Goal: Task Accomplishment & Management: Manage account settings

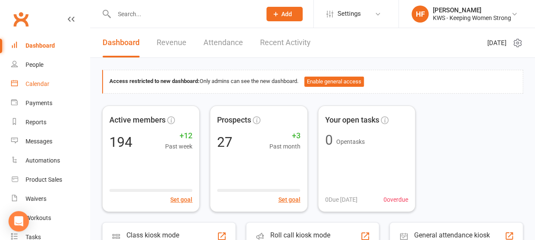
click at [37, 84] on div "Calendar" at bounding box center [38, 83] width 24 height 7
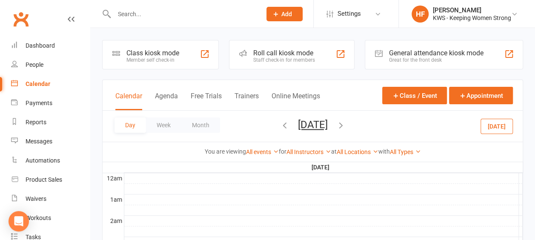
click at [280, 124] on icon "button" at bounding box center [284, 124] width 9 height 9
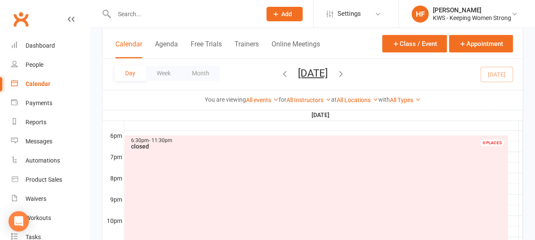
scroll to position [340, 0]
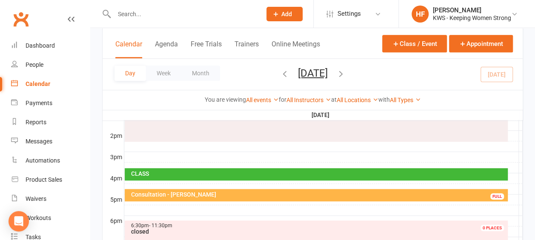
click at [346, 70] on icon "button" at bounding box center [340, 73] width 9 height 9
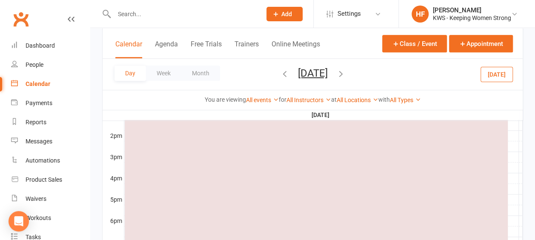
click at [346, 71] on icon "button" at bounding box center [340, 73] width 9 height 9
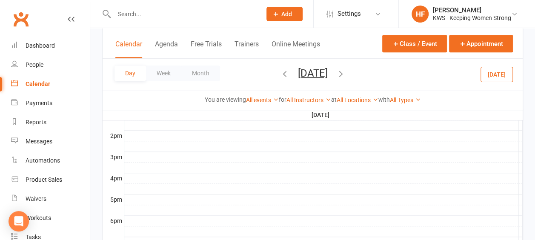
click at [346, 75] on icon "button" at bounding box center [340, 73] width 9 height 9
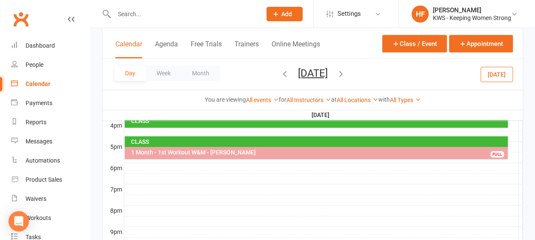
scroll to position [333, 0]
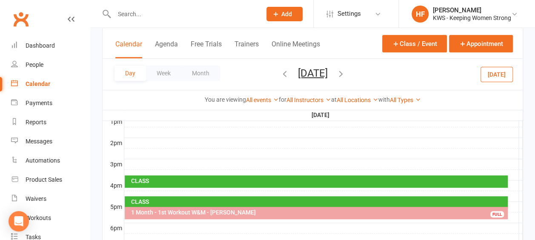
drag, startPoint x: 375, startPoint y: 72, endPoint x: 370, endPoint y: 78, distance: 7.6
click at [346, 73] on icon "button" at bounding box center [340, 73] width 9 height 9
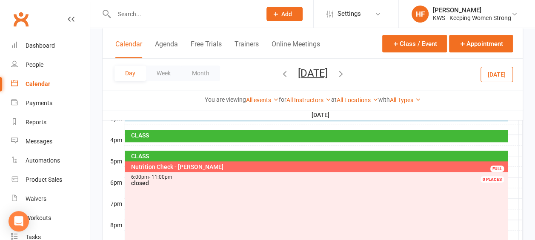
scroll to position [376, 0]
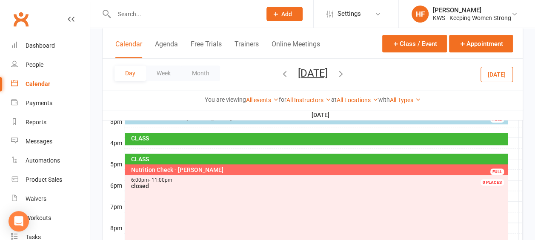
click at [346, 71] on icon "button" at bounding box center [340, 73] width 9 height 9
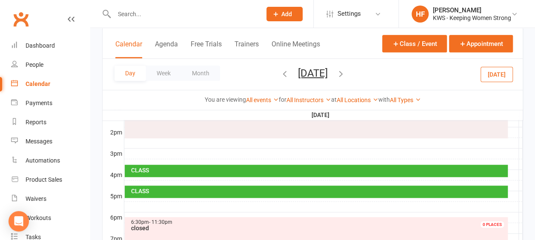
scroll to position [333, 0]
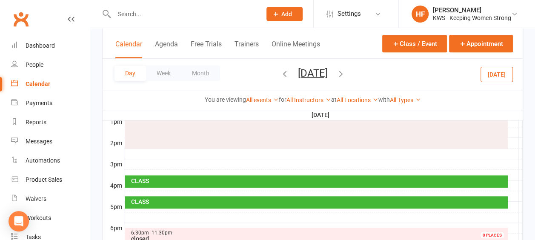
click at [346, 72] on icon "button" at bounding box center [340, 73] width 9 height 9
click at [346, 73] on icon "button" at bounding box center [340, 73] width 9 height 9
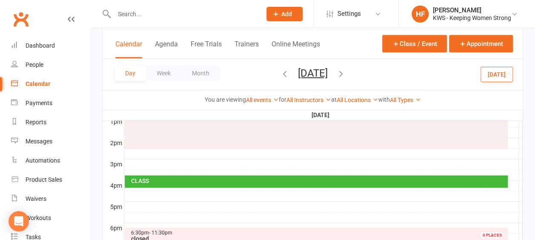
click at [139, 202] on div at bounding box center [323, 207] width 398 height 10
click at [146, 181] on button "Add Appointment" at bounding box center [143, 182] width 49 height 10
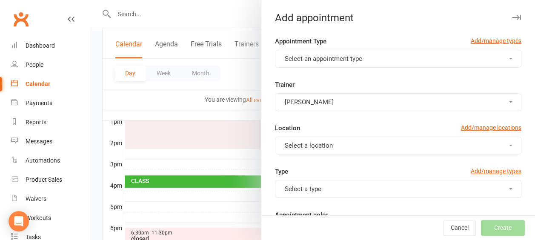
click at [498, 57] on button "Select an appointment type" at bounding box center [398, 59] width 246 height 18
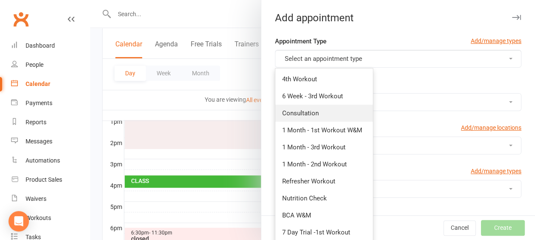
click at [305, 110] on span "Consultation" at bounding box center [300, 113] width 37 height 8
type input "5:30pm"
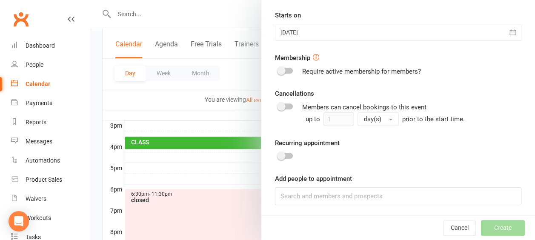
scroll to position [418, 0]
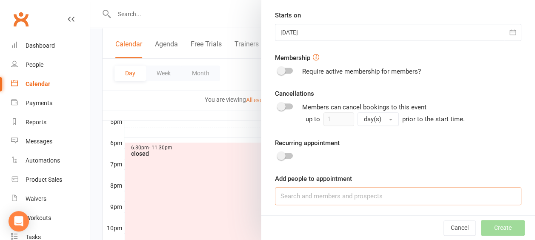
click at [292, 197] on input at bounding box center [398, 196] width 246 height 18
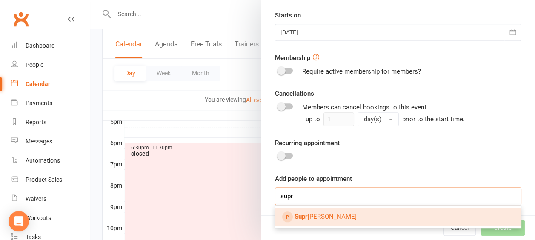
type input "supr"
click at [336, 214] on span "Supr [PERSON_NAME]" at bounding box center [326, 217] width 62 height 8
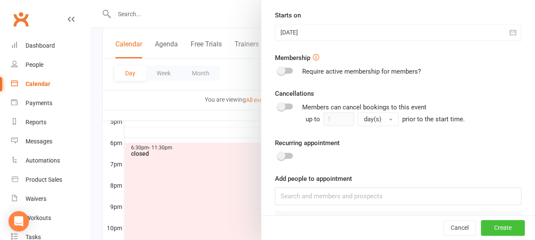
click at [489, 228] on button "Create" at bounding box center [503, 227] width 44 height 15
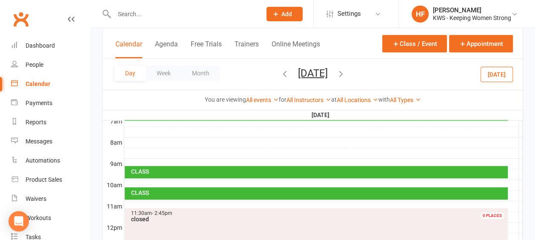
scroll to position [206, 0]
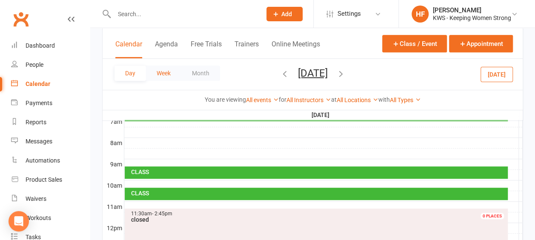
click at [167, 71] on button "Week" at bounding box center [163, 73] width 35 height 15
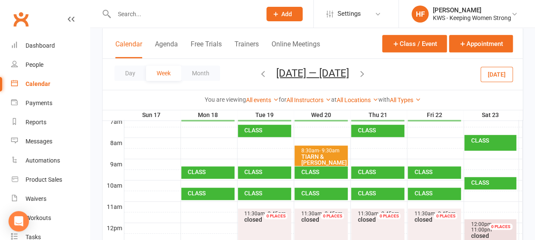
click at [260, 72] on icon "button" at bounding box center [262, 73] width 9 height 9
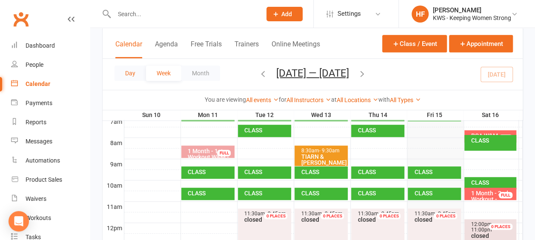
click at [134, 73] on button "Day" at bounding box center [129, 73] width 31 height 15
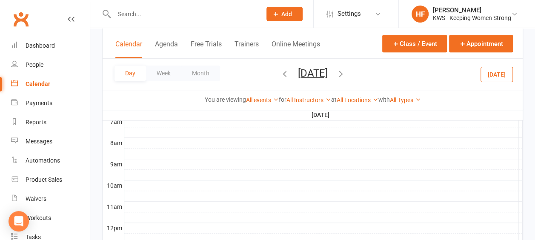
click at [280, 73] on icon "button" at bounding box center [284, 73] width 9 height 9
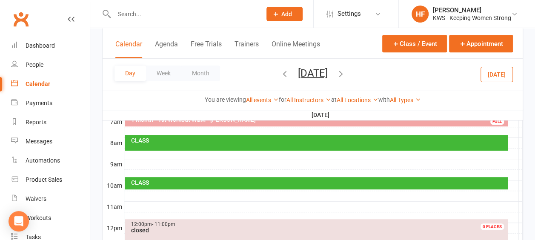
click at [280, 73] on icon "button" at bounding box center [284, 73] width 9 height 9
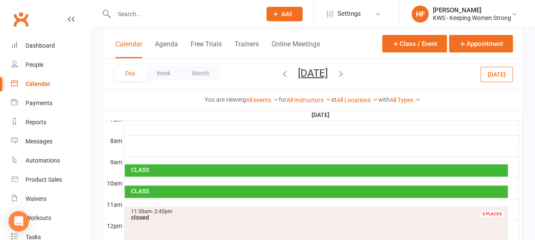
scroll to position [170, 0]
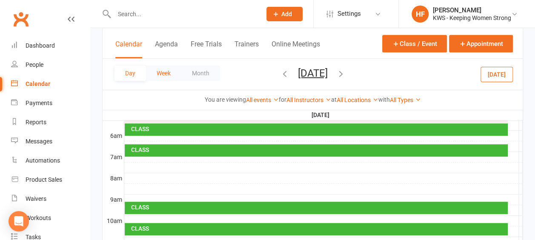
click at [163, 74] on button "Week" at bounding box center [163, 73] width 35 height 15
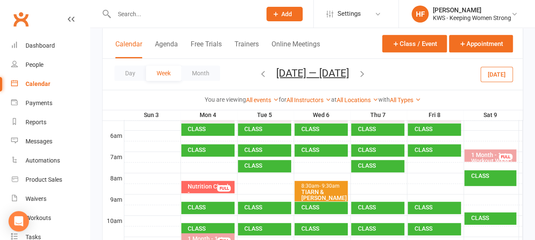
click at [362, 73] on icon "button" at bounding box center [361, 73] width 9 height 9
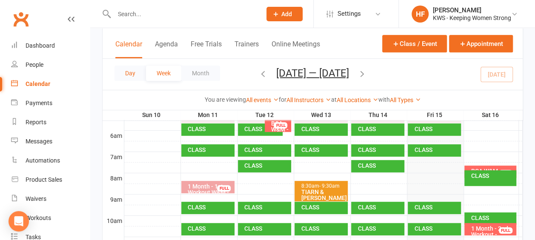
click at [133, 75] on button "Day" at bounding box center [129, 73] width 31 height 15
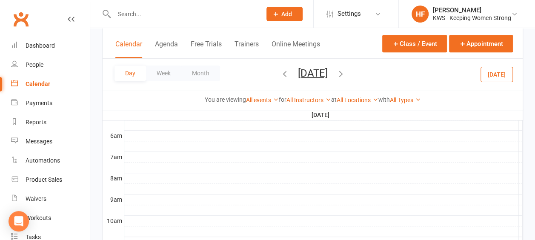
click at [346, 72] on icon "button" at bounding box center [340, 73] width 9 height 9
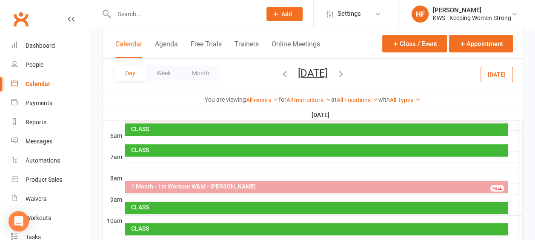
click at [346, 72] on icon "button" at bounding box center [340, 73] width 9 height 9
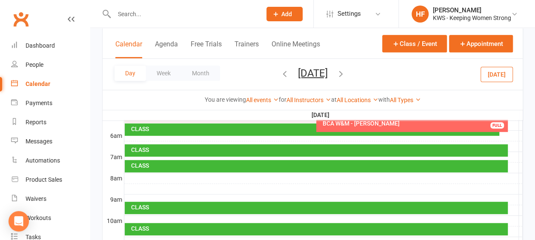
click at [346, 72] on icon "button" at bounding box center [340, 73] width 9 height 9
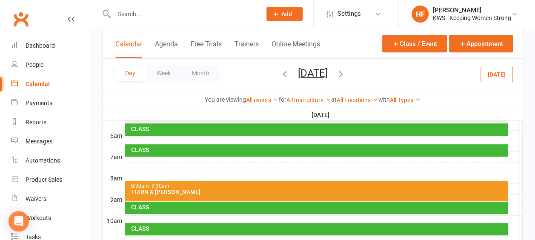
click at [336, 72] on span "[DATE] [DATE] Sun Mon Tue Wed Thu Fri Sat 27 28 29 30 31 01 02 03 04 05 06 07 0…" at bounding box center [312, 74] width 47 height 15
click at [346, 74] on icon "button" at bounding box center [340, 73] width 9 height 9
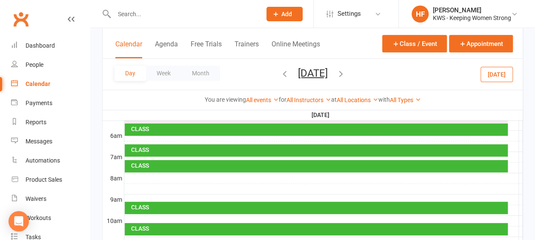
click at [384, 73] on div "Day Week Month [DATE] [DATE] Sun Mon Tue Wed Thu Fri Sat 27 28 29 30 31 01 02 0…" at bounding box center [313, 74] width 420 height 31
click at [346, 73] on icon "button" at bounding box center [340, 73] width 9 height 9
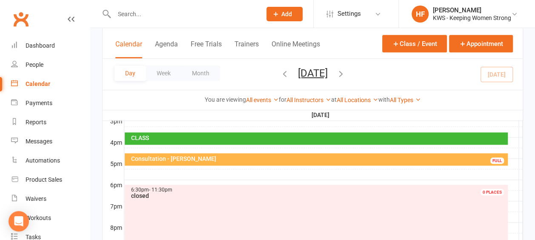
scroll to position [383, 0]
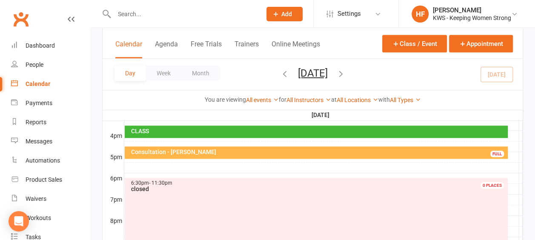
click at [157, 151] on div "Consultation - [PERSON_NAME]" at bounding box center [318, 152] width 375 height 6
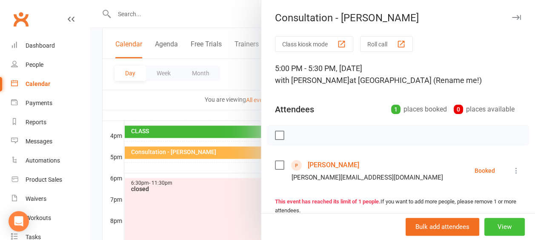
click at [492, 225] on button "View" at bounding box center [504, 227] width 40 height 18
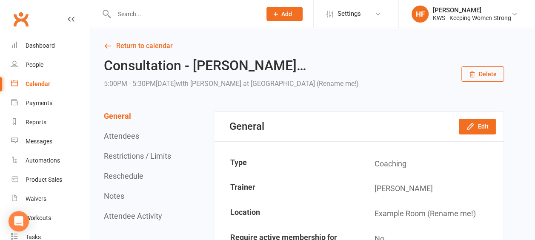
click at [479, 76] on button "Delete" at bounding box center [482, 73] width 43 height 15
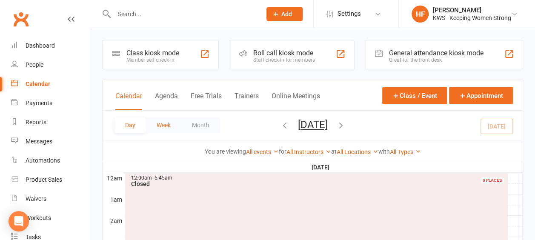
click at [163, 123] on button "Week" at bounding box center [163, 124] width 35 height 15
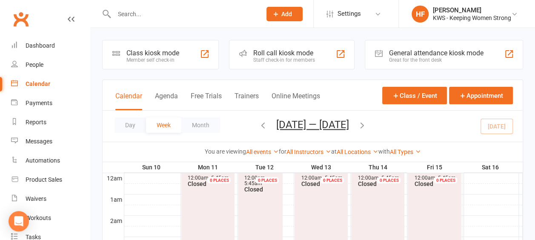
click at [367, 124] on icon "button" at bounding box center [361, 124] width 9 height 9
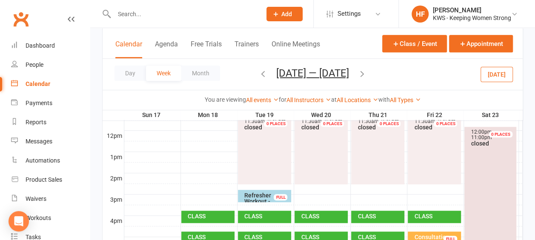
scroll to position [383, 0]
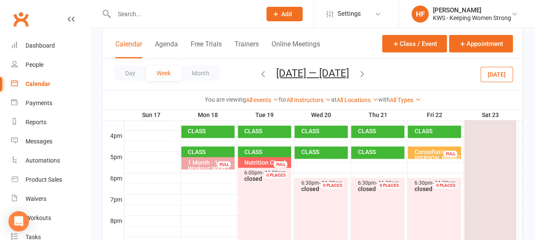
click at [258, 75] on icon "button" at bounding box center [262, 73] width 9 height 9
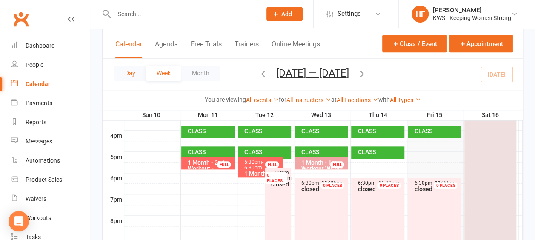
click at [132, 74] on button "Day" at bounding box center [129, 73] width 31 height 15
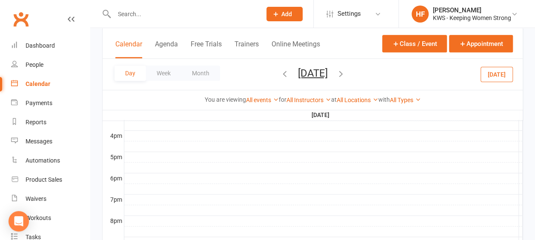
click at [346, 71] on icon "button" at bounding box center [340, 73] width 9 height 9
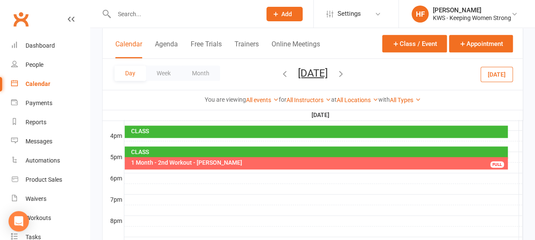
click at [346, 73] on icon "button" at bounding box center [340, 73] width 9 height 9
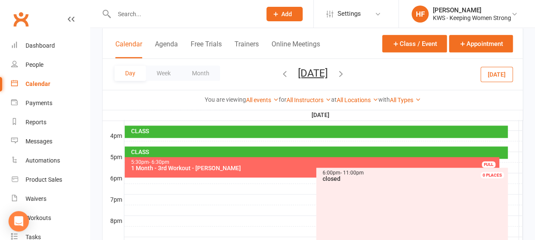
click at [346, 74] on icon "button" at bounding box center [340, 73] width 9 height 9
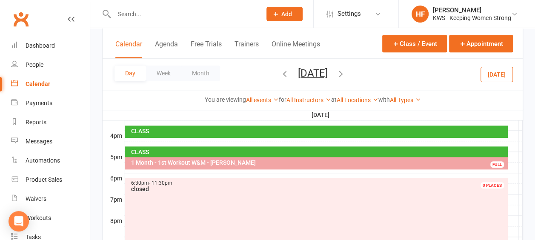
click at [346, 71] on icon "button" at bounding box center [340, 73] width 9 height 9
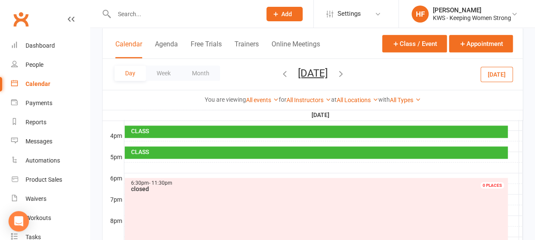
click at [346, 73] on icon "button" at bounding box center [340, 73] width 9 height 9
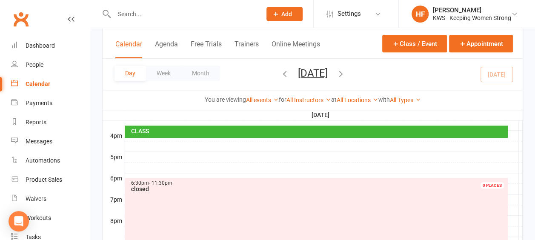
click at [346, 72] on icon "button" at bounding box center [340, 73] width 9 height 9
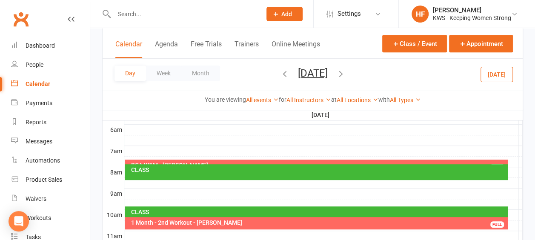
scroll to position [163, 0]
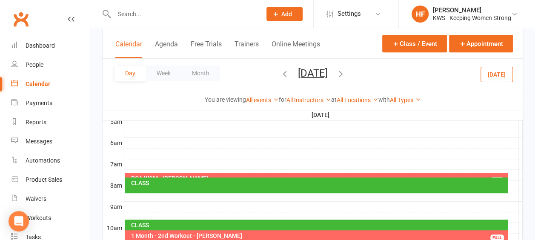
click at [143, 198] on div at bounding box center [323, 196] width 398 height 10
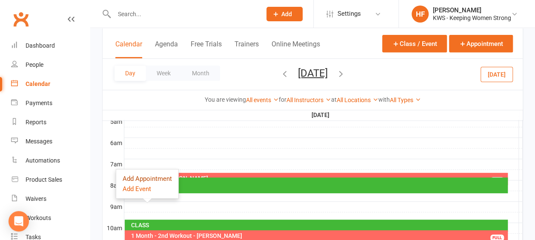
click at [145, 178] on button "Add Appointment" at bounding box center [147, 179] width 49 height 10
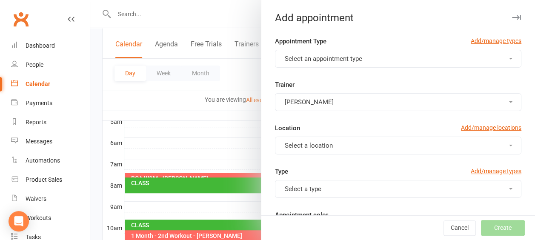
click at [509, 59] on span "button" at bounding box center [510, 59] width 3 height 2
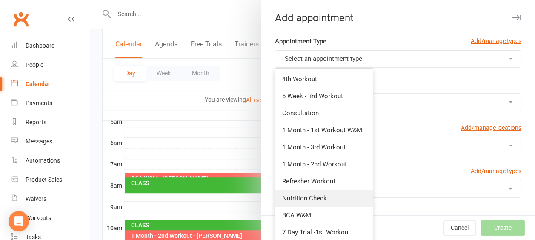
click at [319, 197] on link "Nutrition Check" at bounding box center [323, 198] width 97 height 17
type input "9:00am"
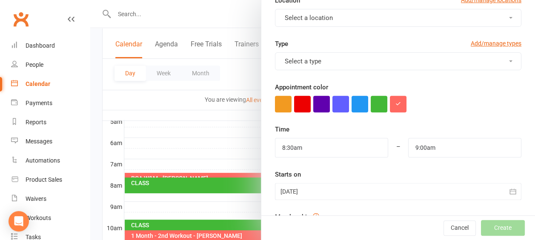
scroll to position [170, 0]
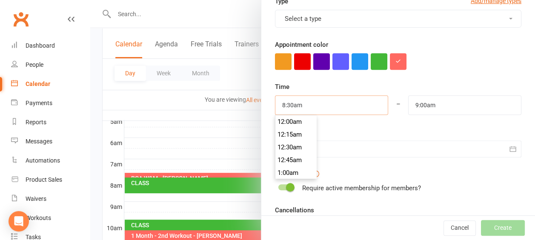
click at [359, 105] on input "8:30am" at bounding box center [331, 105] width 113 height 20
type input "9:00am"
drag, startPoint x: 281, startPoint y: 157, endPoint x: 392, endPoint y: 137, distance: 112.7
click at [282, 157] on li "9:00am" at bounding box center [295, 160] width 41 height 13
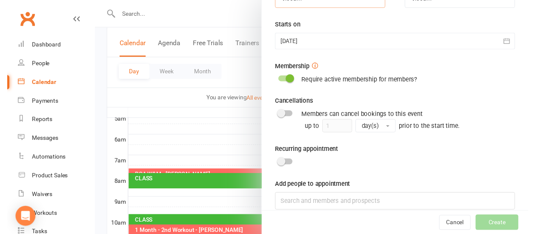
scroll to position [287, 0]
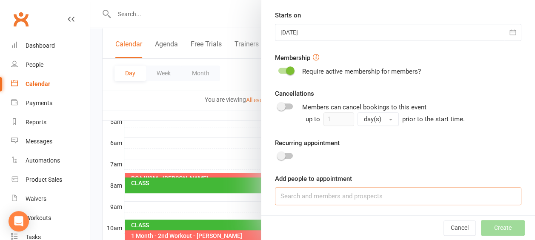
click at [294, 191] on input at bounding box center [398, 196] width 246 height 18
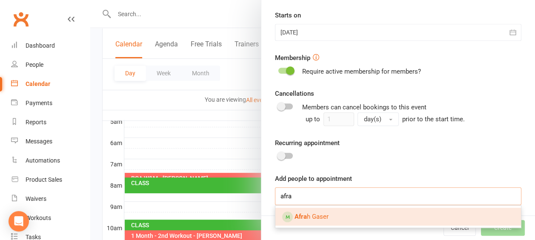
type input "afra"
click at [350, 214] on link "[PERSON_NAME]" at bounding box center [398, 217] width 246 height 18
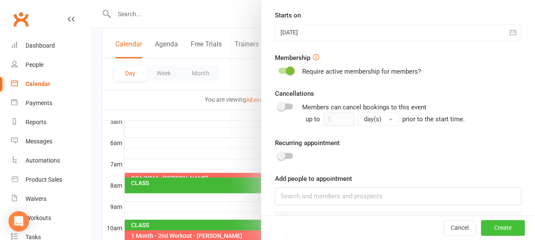
click at [488, 226] on button "Create" at bounding box center [503, 227] width 44 height 15
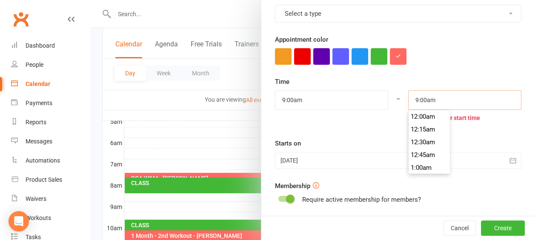
click at [426, 100] on input "9:00am" at bounding box center [464, 100] width 113 height 20
type input "9:30am"
click at [415, 152] on li "9:30am" at bounding box center [429, 155] width 41 height 13
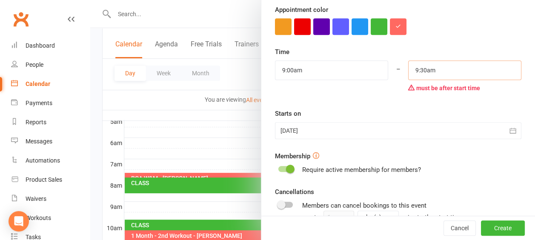
scroll to position [218, 0]
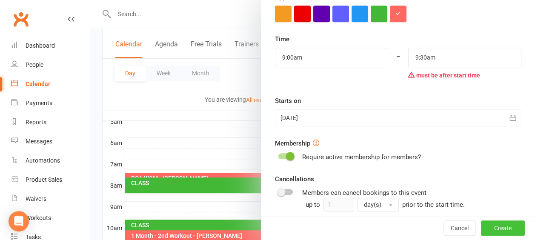
click at [494, 228] on button "Create" at bounding box center [503, 227] width 44 height 15
